Goal: Book appointment/travel/reservation

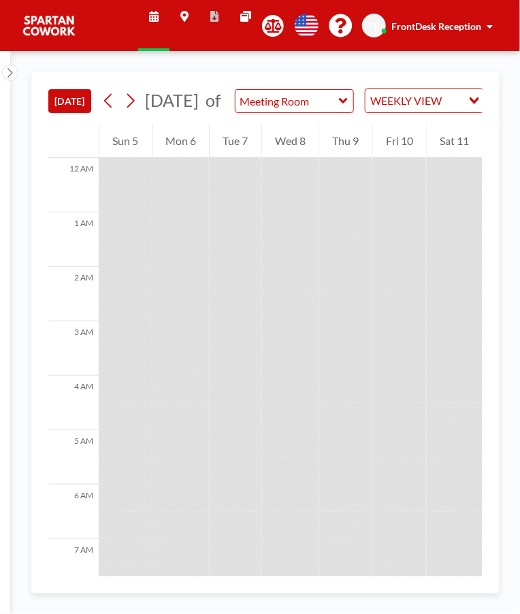
click at [447, 158] on div "Sat 11" at bounding box center [455, 141] width 56 height 34
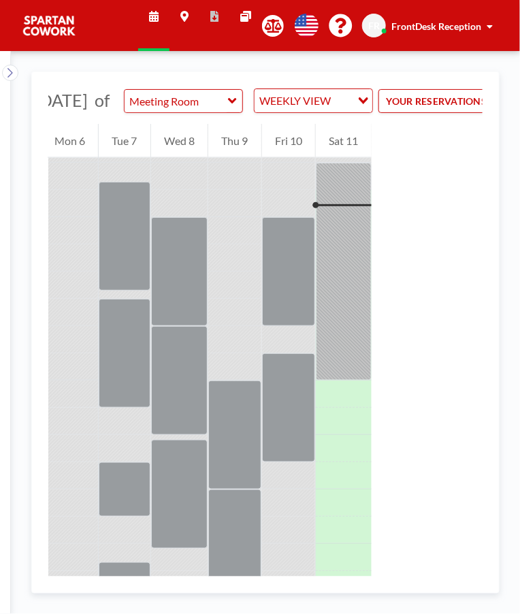
scroll to position [0, 112]
click at [338, 204] on div at bounding box center [343, 272] width 56 height 218
click at [348, 237] on div at bounding box center [343, 272] width 56 height 218
click at [326, 231] on div at bounding box center [343, 272] width 56 height 218
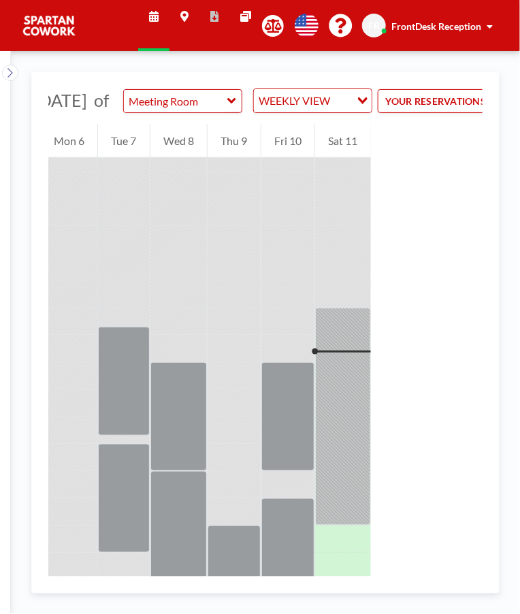
scroll to position [395, 0]
click at [340, 353] on div at bounding box center [343, 351] width 56 height 2
click at [337, 381] on div at bounding box center [343, 417] width 56 height 218
click at [299, 414] on div at bounding box center [288, 416] width 54 height 109
click at [280, 432] on div at bounding box center [288, 416] width 54 height 109
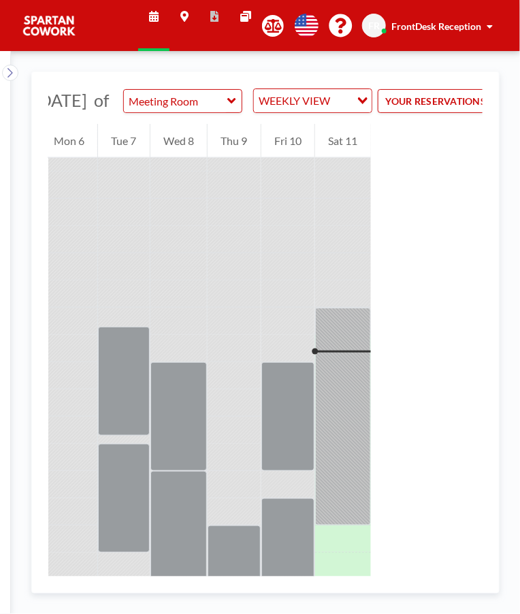
click at [311, 362] on div at bounding box center [288, 348] width 54 height 27
click at [329, 357] on div at bounding box center [343, 417] width 56 height 218
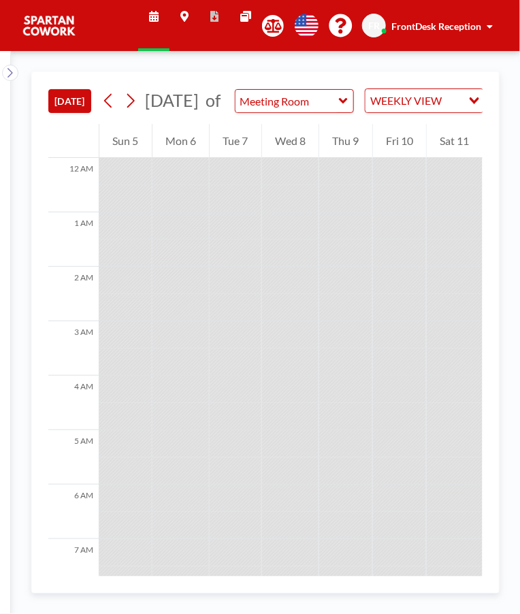
scroll to position [0, 153]
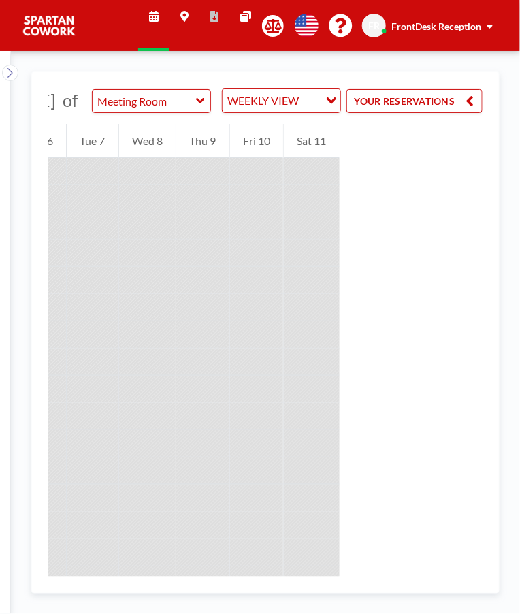
click at [294, 158] on div "Sat 11" at bounding box center [312, 141] width 56 height 34
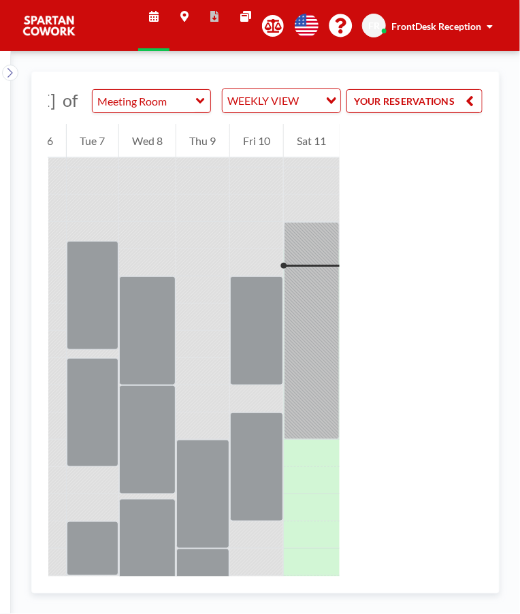
scroll to position [475, 0]
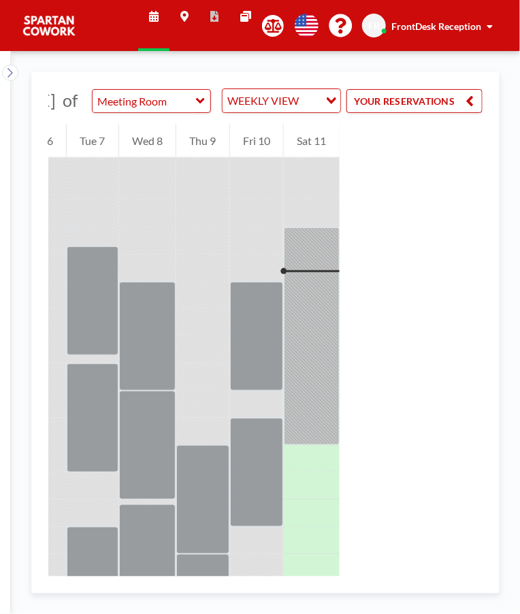
click at [295, 272] on div at bounding box center [312, 271] width 56 height 2
click at [304, 272] on div at bounding box center [312, 271] width 56 height 2
click at [284, 292] on div at bounding box center [312, 336] width 56 height 218
click at [284, 272] on div at bounding box center [312, 271] width 56 height 2
click at [284, 283] on div at bounding box center [312, 336] width 56 height 218
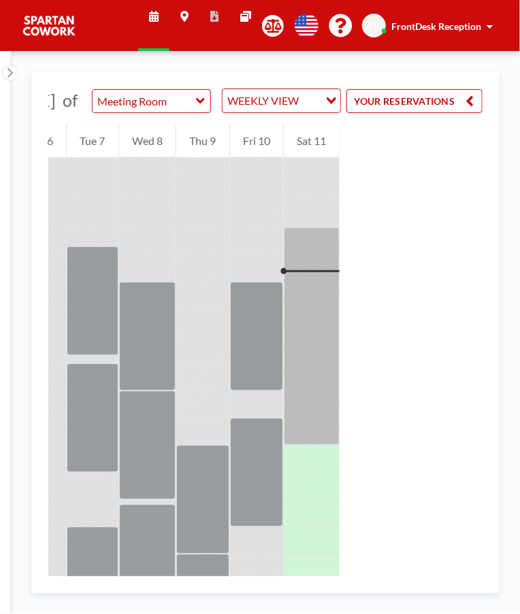
click at [298, 278] on div at bounding box center [312, 336] width 56 height 218
click at [304, 261] on div at bounding box center [312, 336] width 56 height 218
click at [265, 327] on div at bounding box center [257, 336] width 54 height 109
click at [250, 365] on div at bounding box center [257, 336] width 54 height 109
click at [246, 454] on div at bounding box center [257, 472] width 54 height 109
